Goal: Transaction & Acquisition: Subscribe to service/newsletter

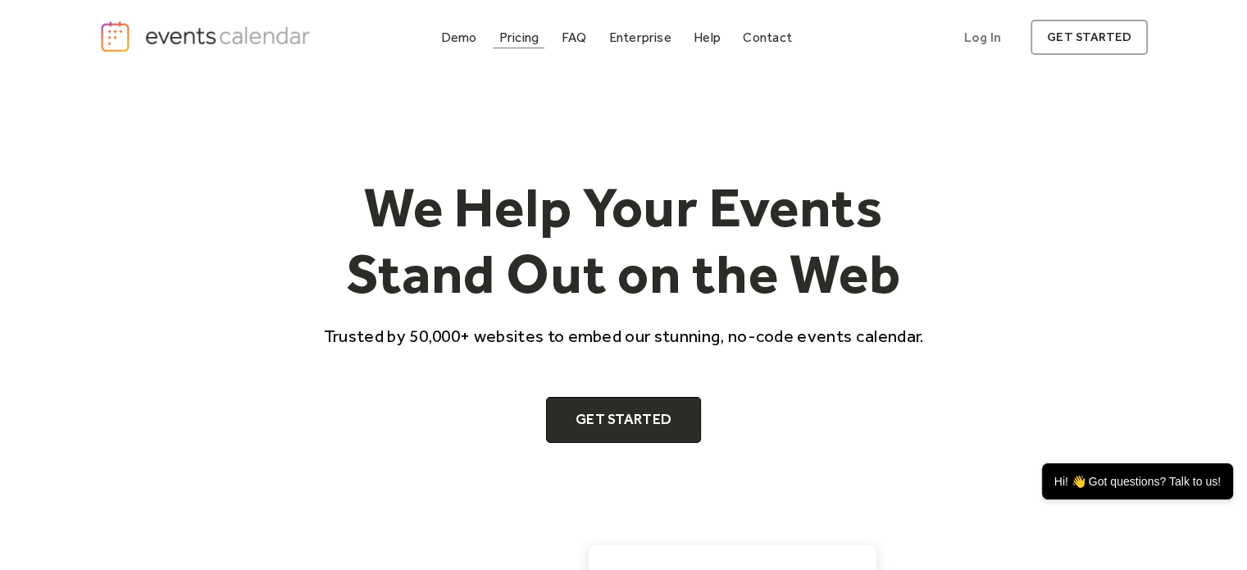
click at [512, 39] on div "Pricing" at bounding box center [519, 37] width 40 height 9
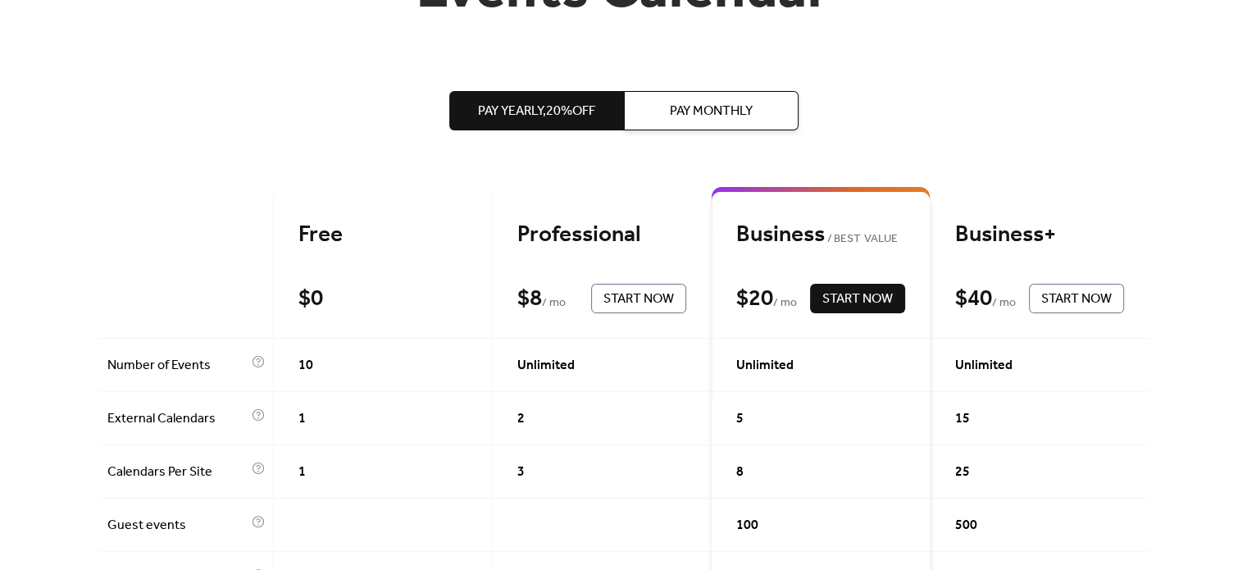
scroll to position [285, 0]
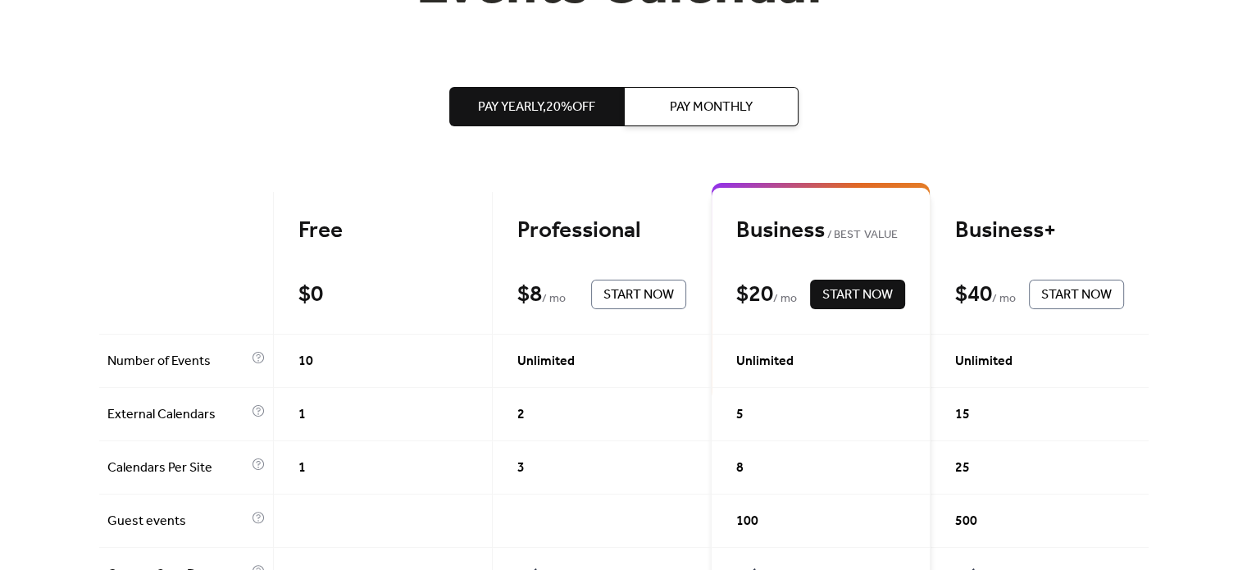
click at [718, 114] on span "Pay Monthly" at bounding box center [711, 108] width 83 height 20
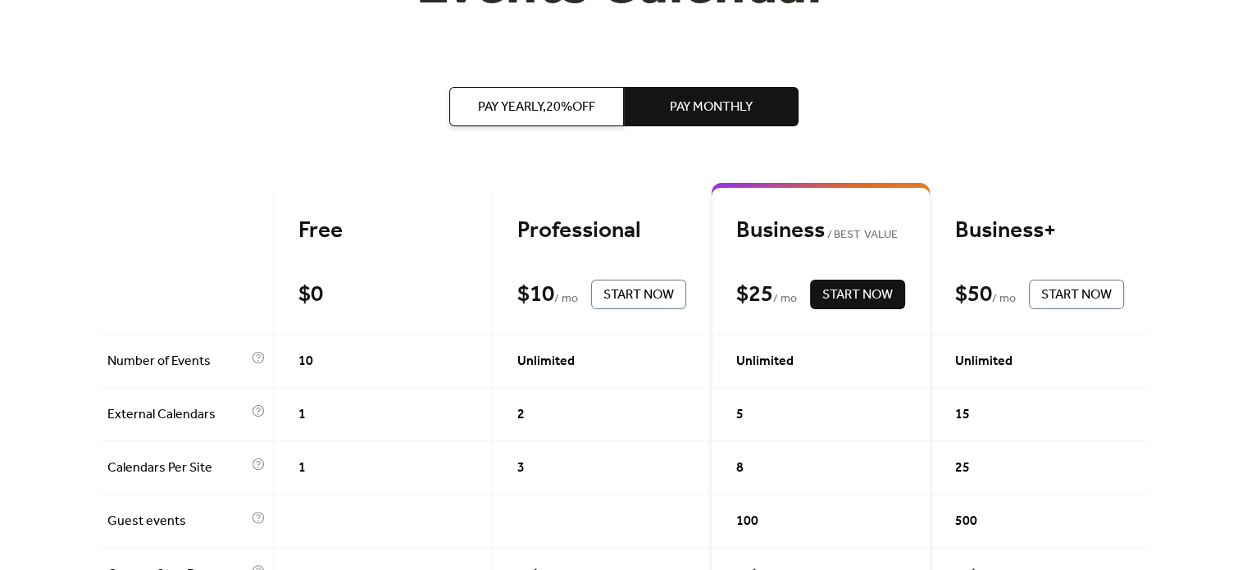
click at [554, 112] on span "Pay Yearly, 20% off" at bounding box center [536, 108] width 117 height 20
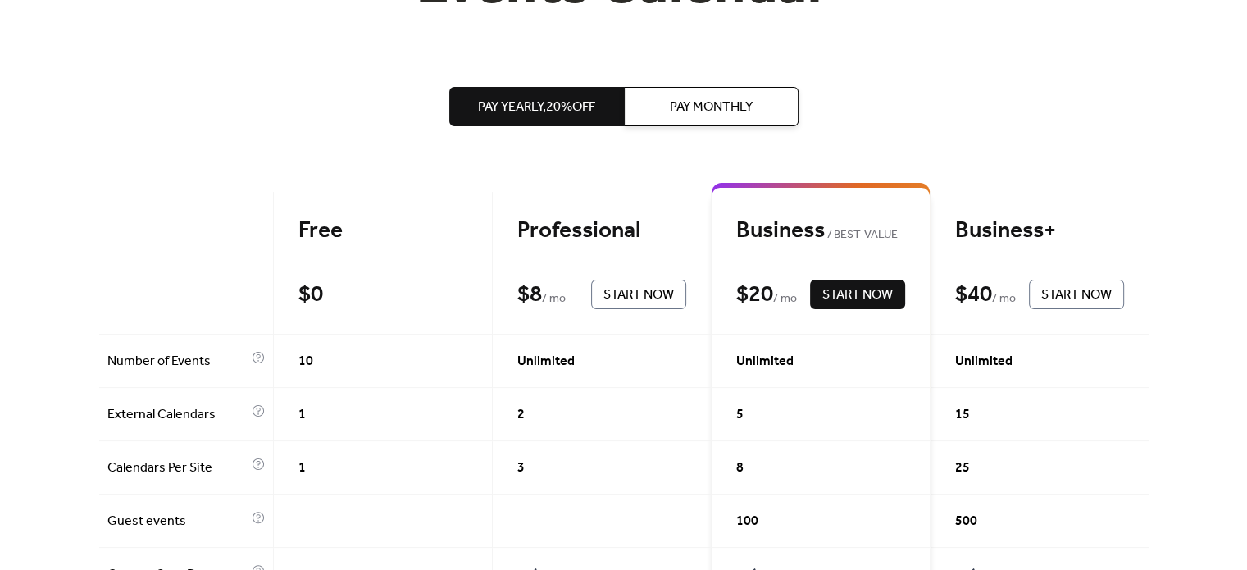
click at [734, 116] on span "Pay Monthly" at bounding box center [711, 108] width 83 height 20
